Goal: Find specific page/section: Find specific page/section

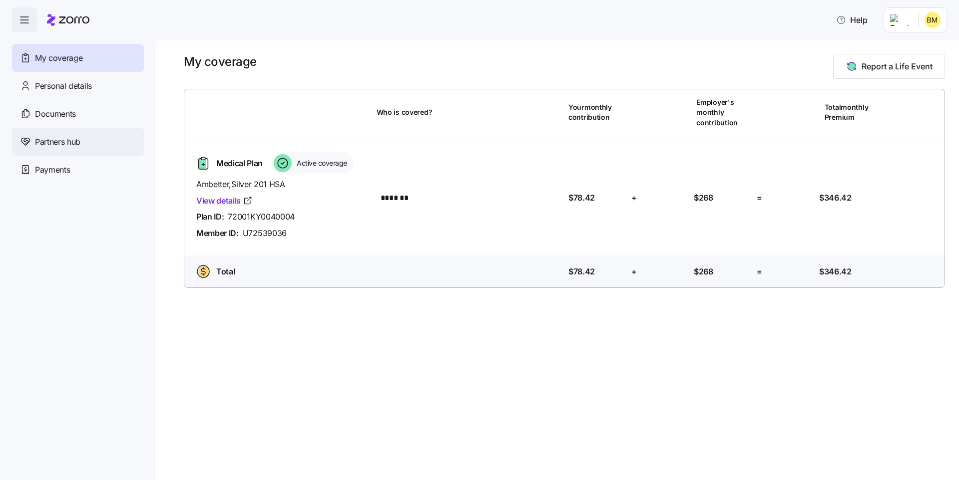
click at [55, 136] on span "Partners hub" at bounding box center [57, 142] width 45 height 12
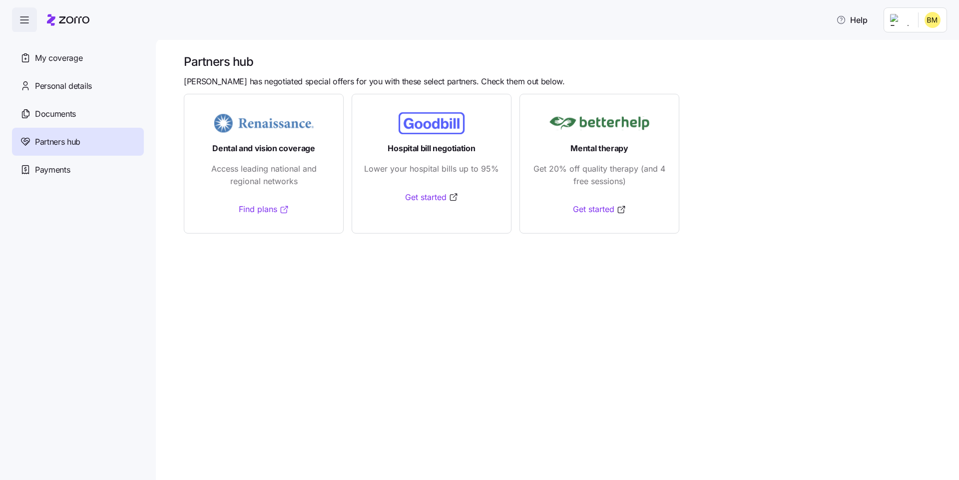
click at [255, 209] on link "Find plans" at bounding box center [264, 209] width 50 height 12
